Goal: Transaction & Acquisition: Purchase product/service

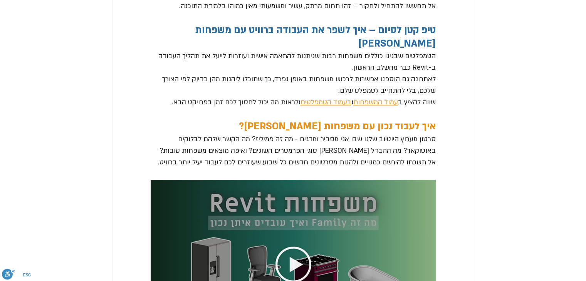
scroll to position [1925, 0]
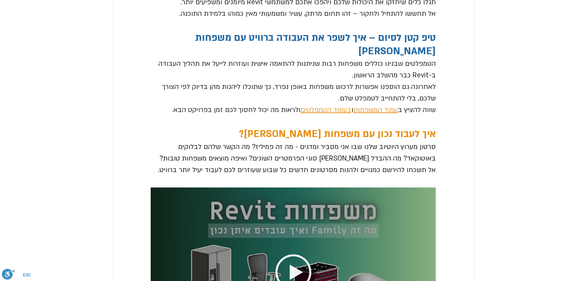
click at [375, 106] on span "עמוד המשפחות" at bounding box center [375, 110] width 45 height 9
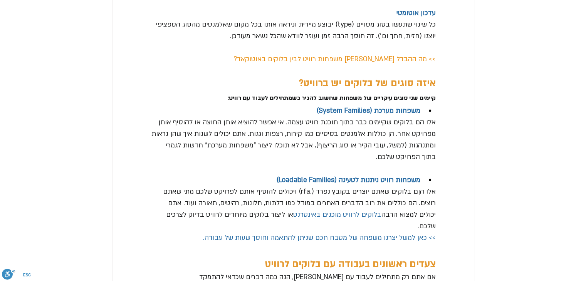
scroll to position [0, 0]
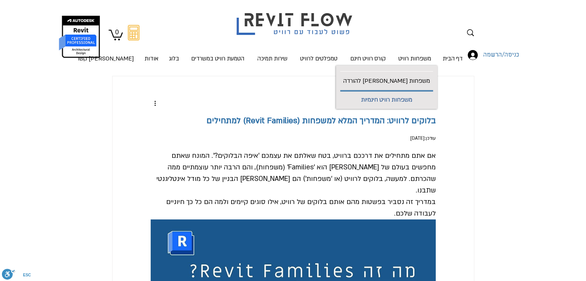
click at [409, 101] on p "משפחות רוויט חינמיות" at bounding box center [386, 100] width 57 height 17
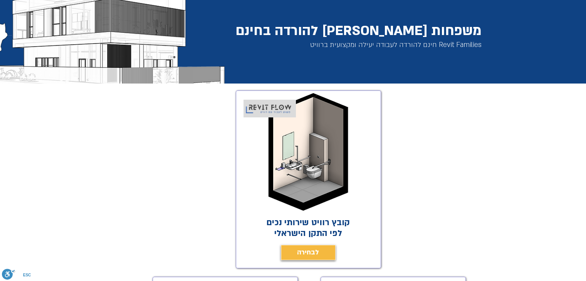
scroll to position [231, 0]
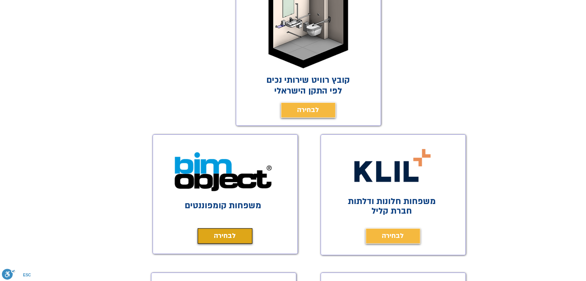
click at [233, 235] on span "לבחירה" at bounding box center [225, 236] width 22 height 11
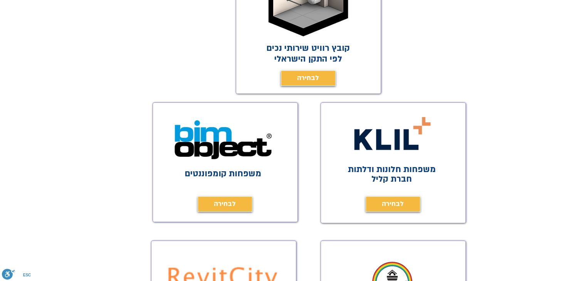
scroll to position [385, 0]
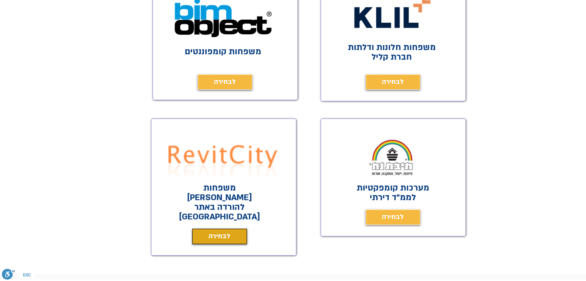
click at [207, 229] on link "לבחירה" at bounding box center [219, 236] width 55 height 15
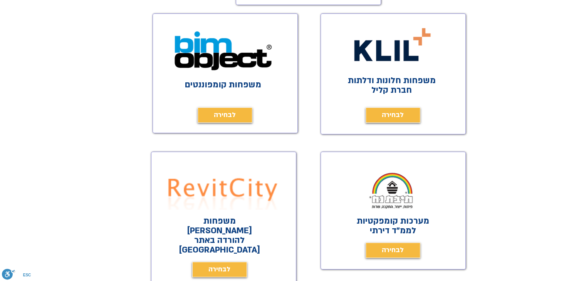
scroll to position [347, 0]
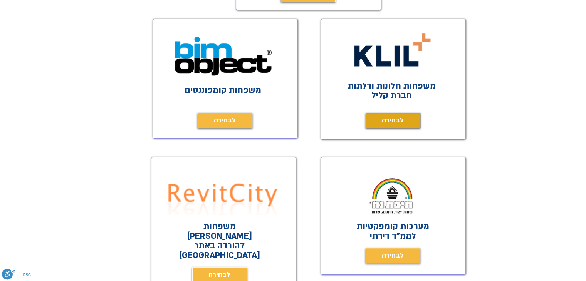
click at [399, 118] on span "לבחירה" at bounding box center [393, 120] width 22 height 11
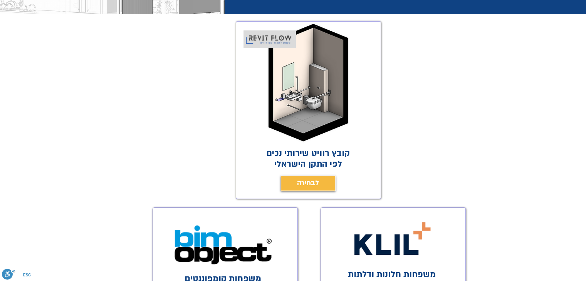
scroll to position [154, 0]
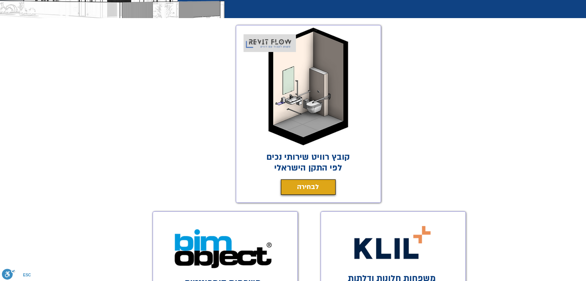
click at [310, 185] on span "לבחירה" at bounding box center [308, 187] width 22 height 11
click at [299, 191] on span "לבחירה" at bounding box center [308, 187] width 22 height 11
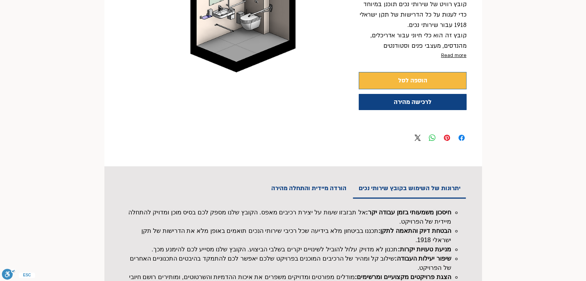
scroll to position [193, 0]
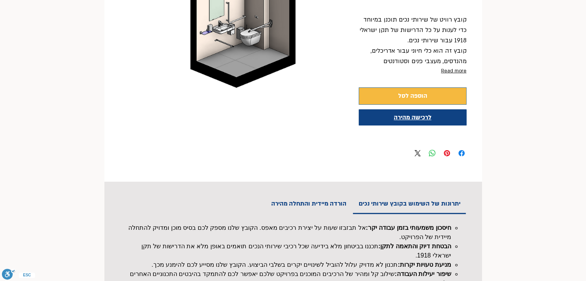
click at [402, 117] on span "לרכישה מהירה" at bounding box center [413, 117] width 38 height 8
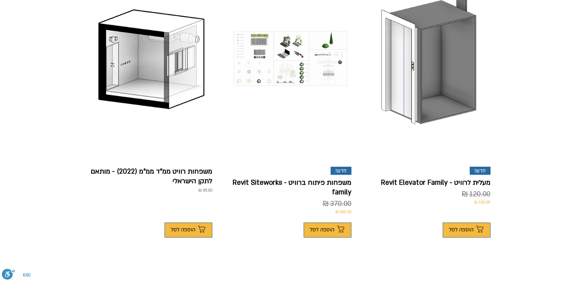
scroll to position [270, 0]
